Goal: Transaction & Acquisition: Purchase product/service

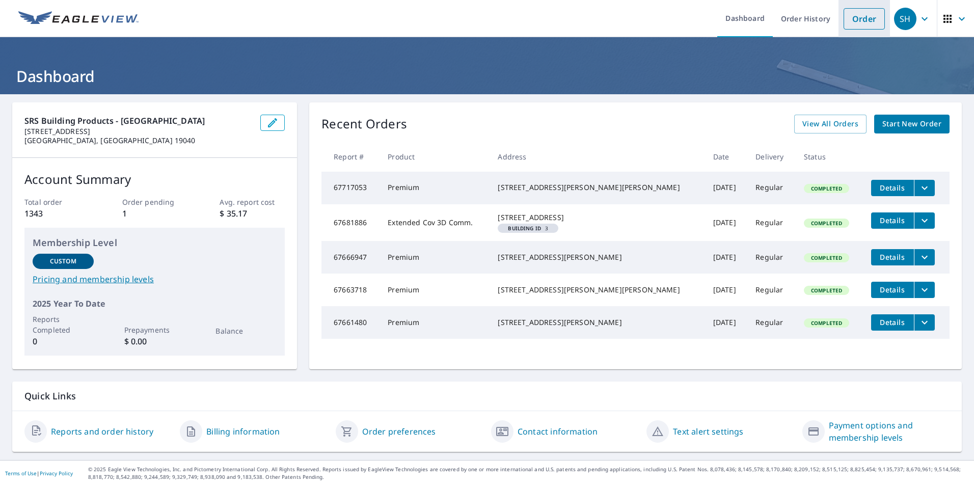
click at [863, 15] on link "Order" at bounding box center [863, 18] width 41 height 21
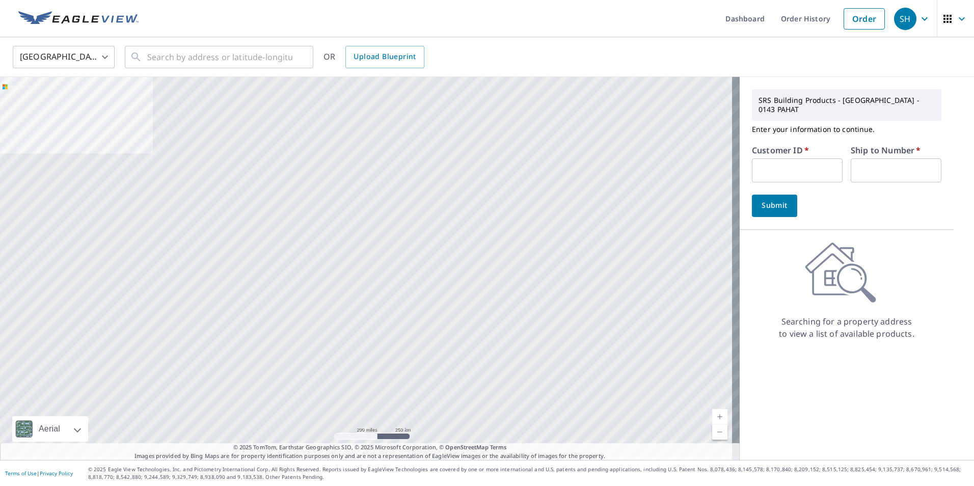
click at [813, 158] on input "text" at bounding box center [797, 170] width 91 height 24
type input "tri20140"
type input "1"
click at [793, 215] on div "SRS Building Products - [GEOGRAPHIC_DATA] - 0143 PAHAT Enter your information t…" at bounding box center [846, 153] width 214 height 153
click at [780, 205] on button "Submit" at bounding box center [774, 206] width 45 height 22
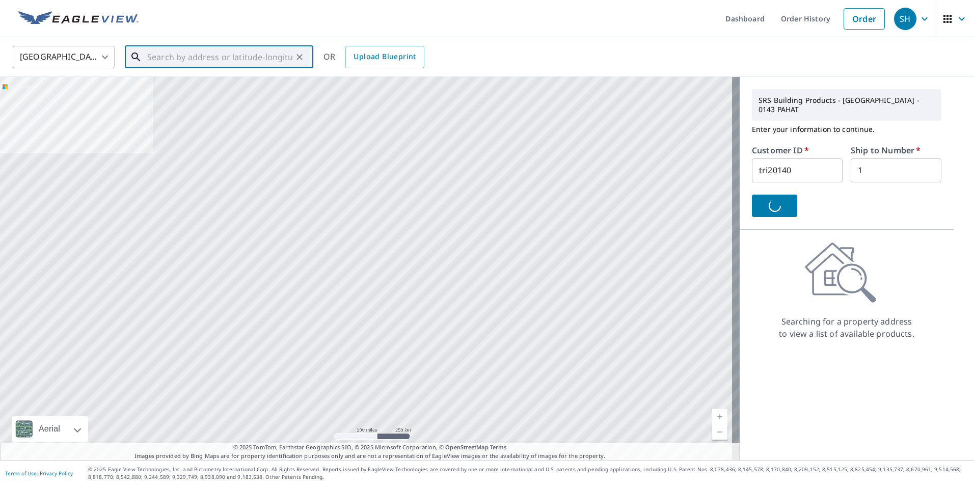
click at [169, 62] on input "text" at bounding box center [219, 57] width 145 height 29
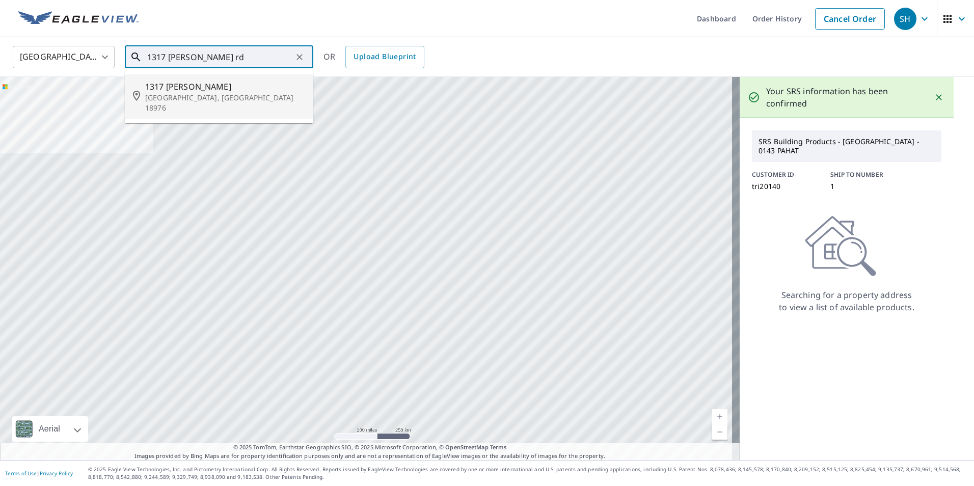
click at [232, 91] on span "1317 [PERSON_NAME]" at bounding box center [225, 86] width 160 height 12
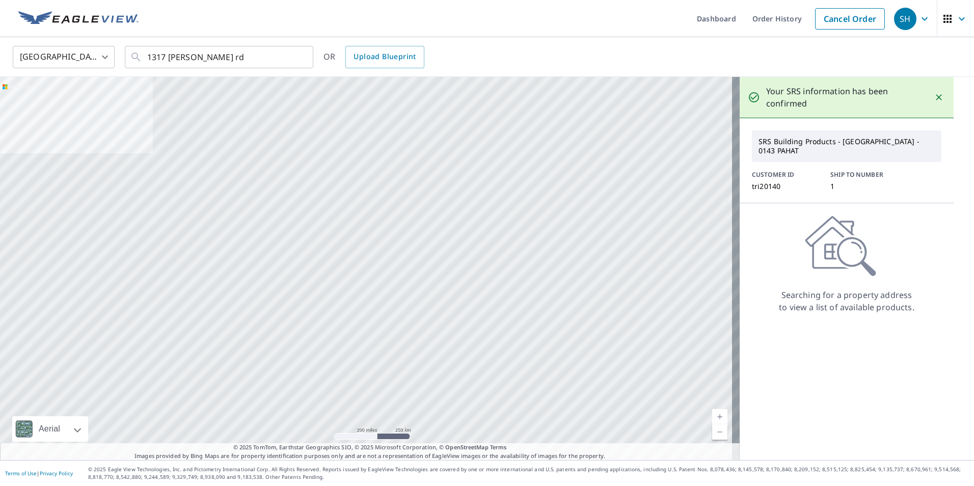
type input "[STREET_ADDRESS][PERSON_NAME][PERSON_NAME]"
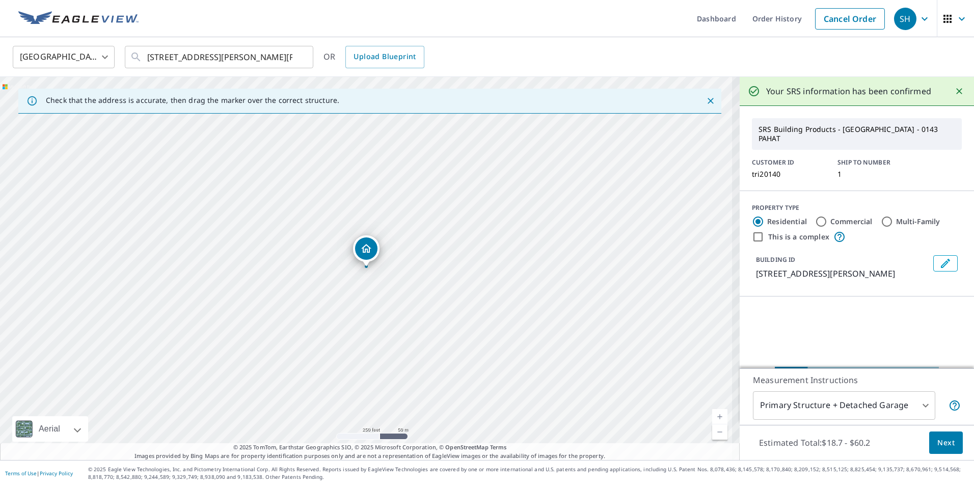
click at [945, 438] on span "Next" at bounding box center [945, 442] width 17 height 13
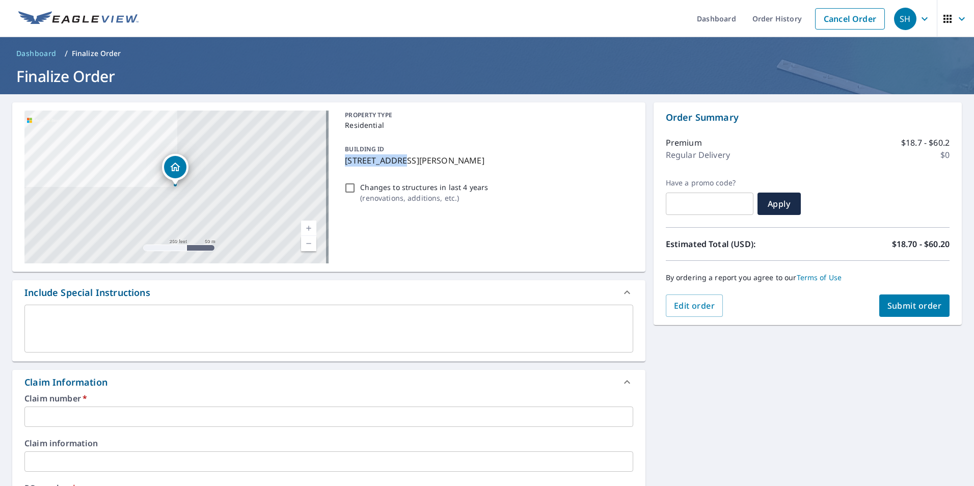
drag, startPoint x: 356, startPoint y: 162, endPoint x: 396, endPoint y: 164, distance: 39.8
click at [396, 164] on div "BUILDING ID [STREET_ADDRESS][PERSON_NAME]" at bounding box center [487, 155] width 292 height 32
checkbox input "true"
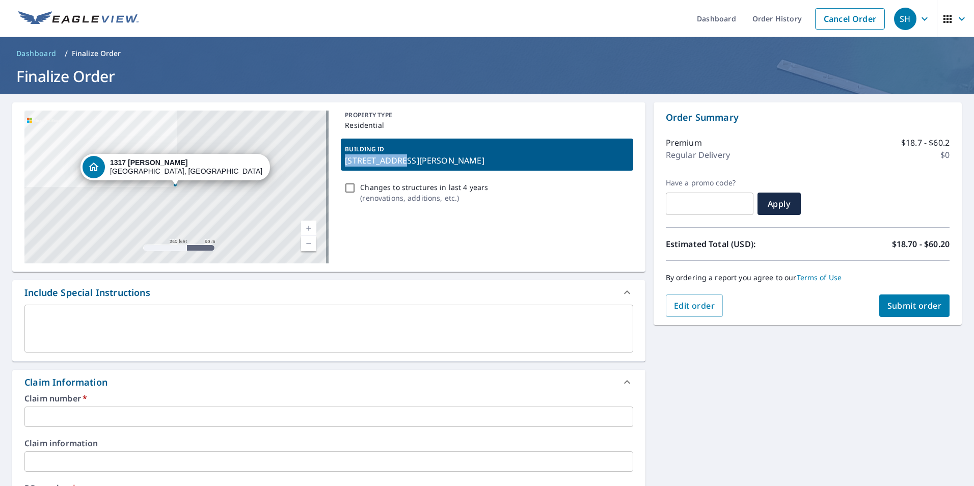
drag, startPoint x: 396, startPoint y: 164, endPoint x: 390, endPoint y: 164, distance: 6.1
copy p "1317 [PERSON_NAME]"
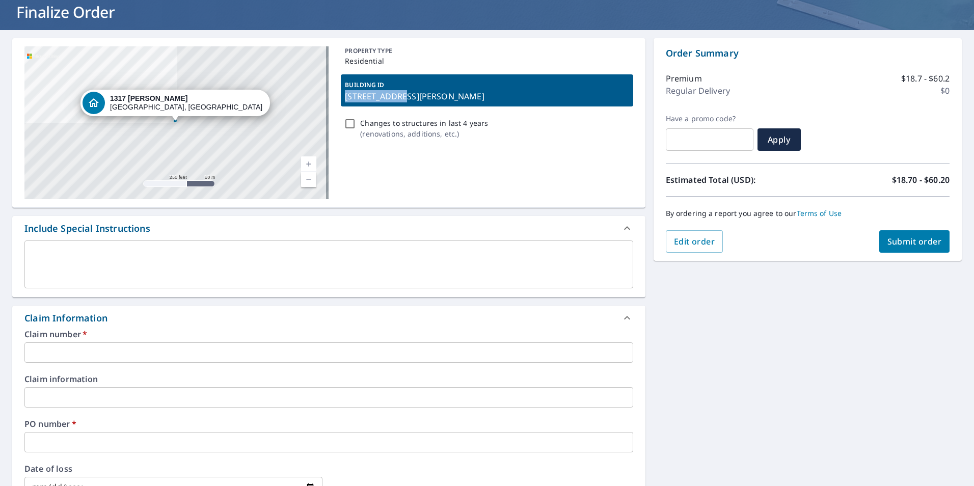
scroll to position [153, 0]
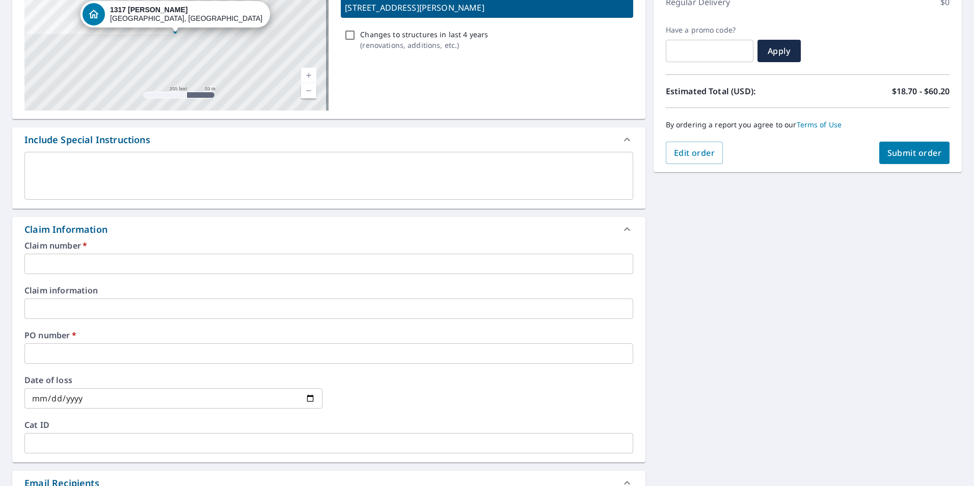
click at [76, 353] on input "text" at bounding box center [328, 353] width 609 height 20
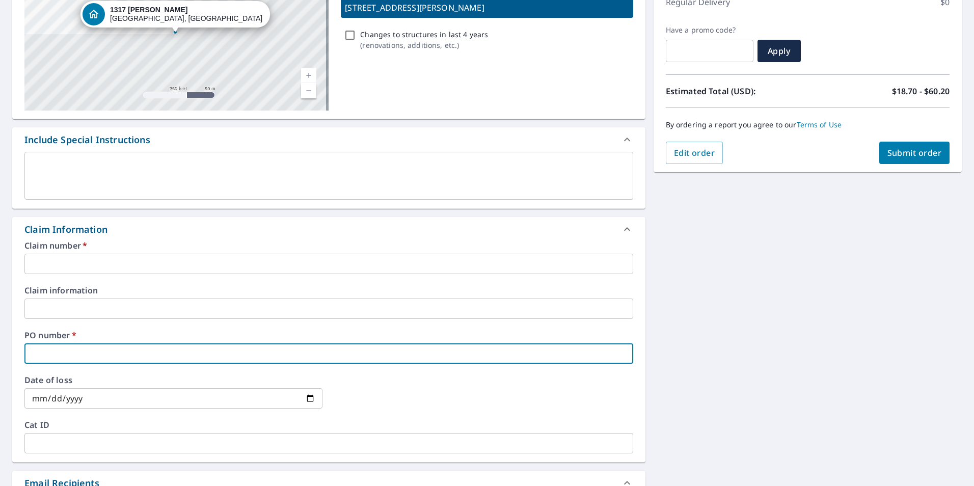
paste input "1317 [PERSON_NAME]"
type input "1317 [PERSON_NAME]"
checkbox input "true"
type input "1317 [PERSON_NAME]"
click at [89, 263] on input "text" at bounding box center [328, 264] width 609 height 20
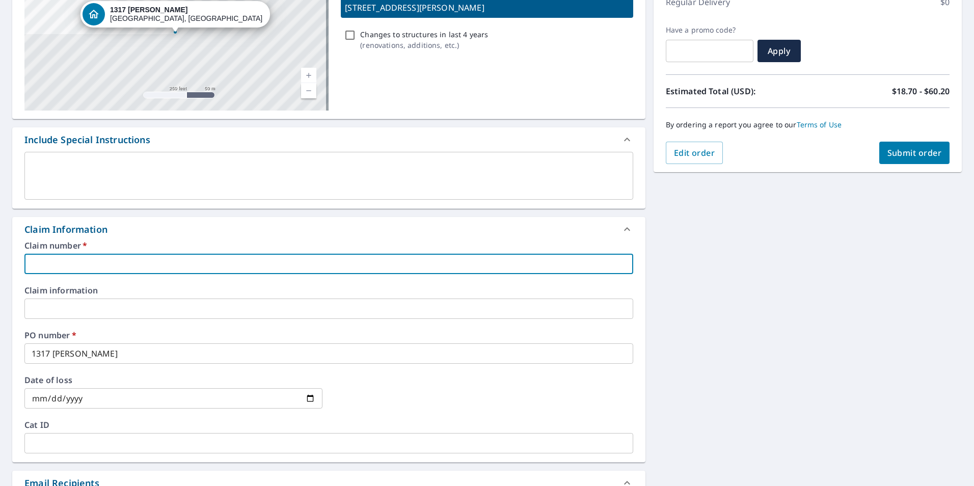
type input "[GEOGRAPHIC_DATA]"
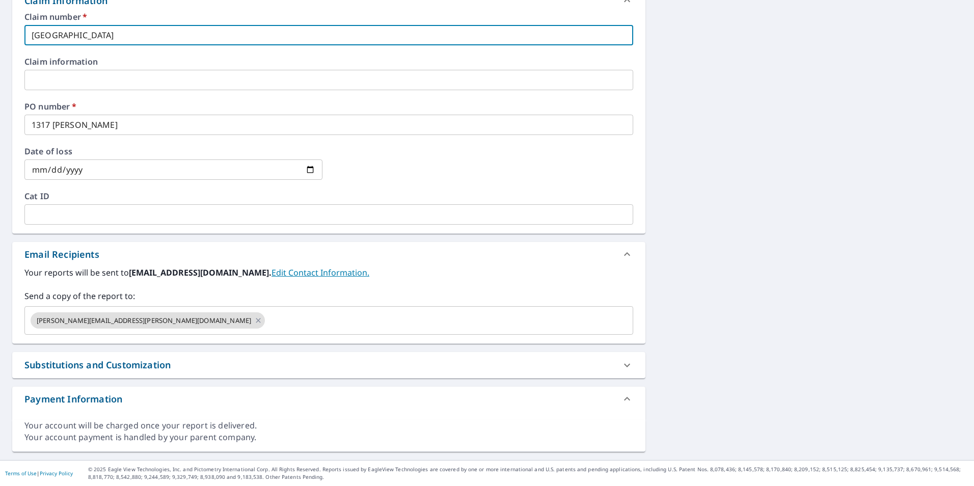
scroll to position [127, 0]
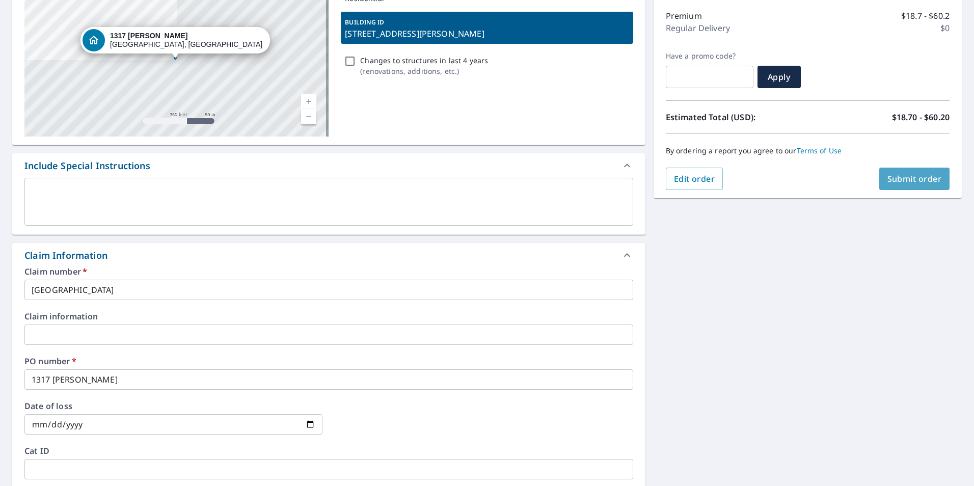
click at [899, 185] on button "Submit order" at bounding box center [914, 179] width 71 height 22
checkbox input "true"
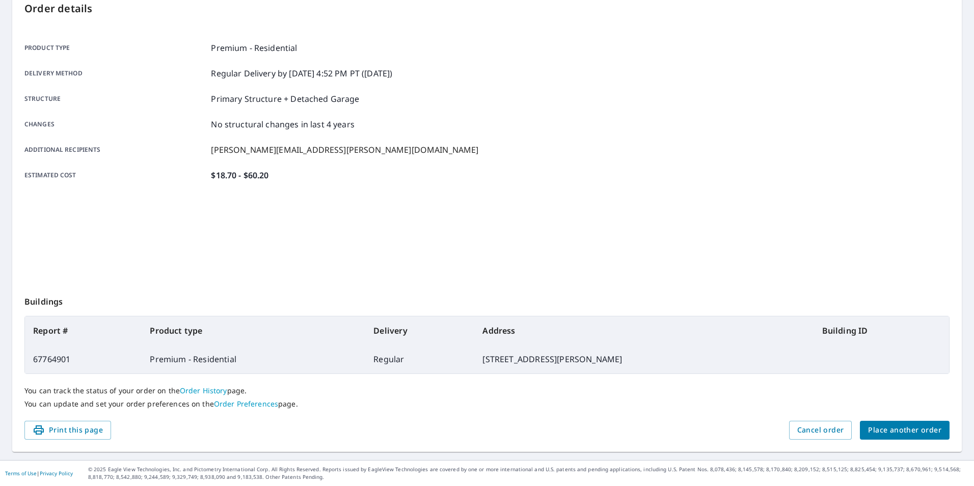
scroll to position [114, 0]
